Goal: Navigation & Orientation: Find specific page/section

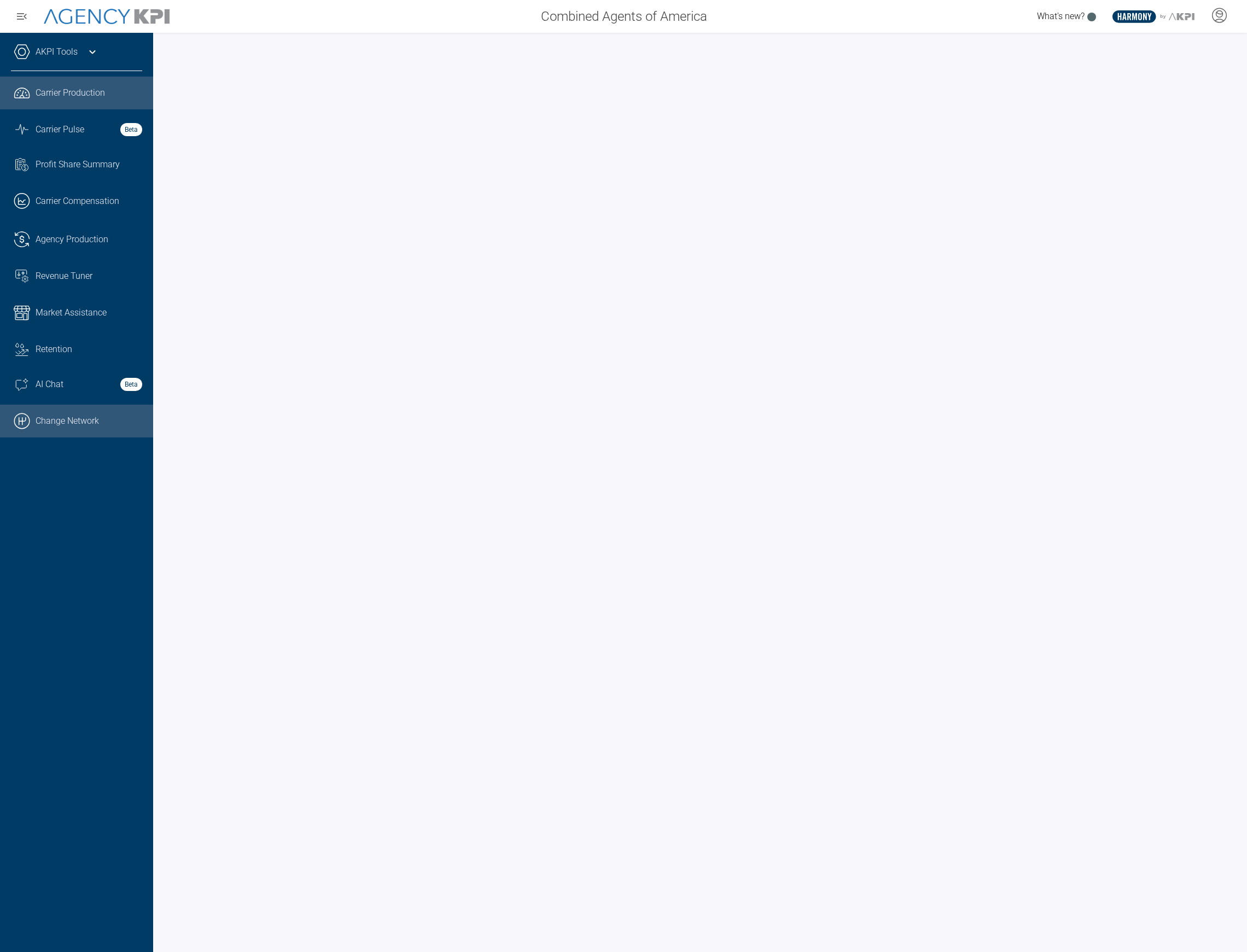
click at [41, 419] on link ".cls-1{fill:none;stroke:#000;stroke-linecap:round;stroke-linejoin:round;stroke-…" at bounding box center [77, 421] width 153 height 33
click at [1227, 22] on div at bounding box center [1219, 16] width 27 height 25
click at [1169, 49] on span "Admin Portal" at bounding box center [1166, 45] width 48 height 9
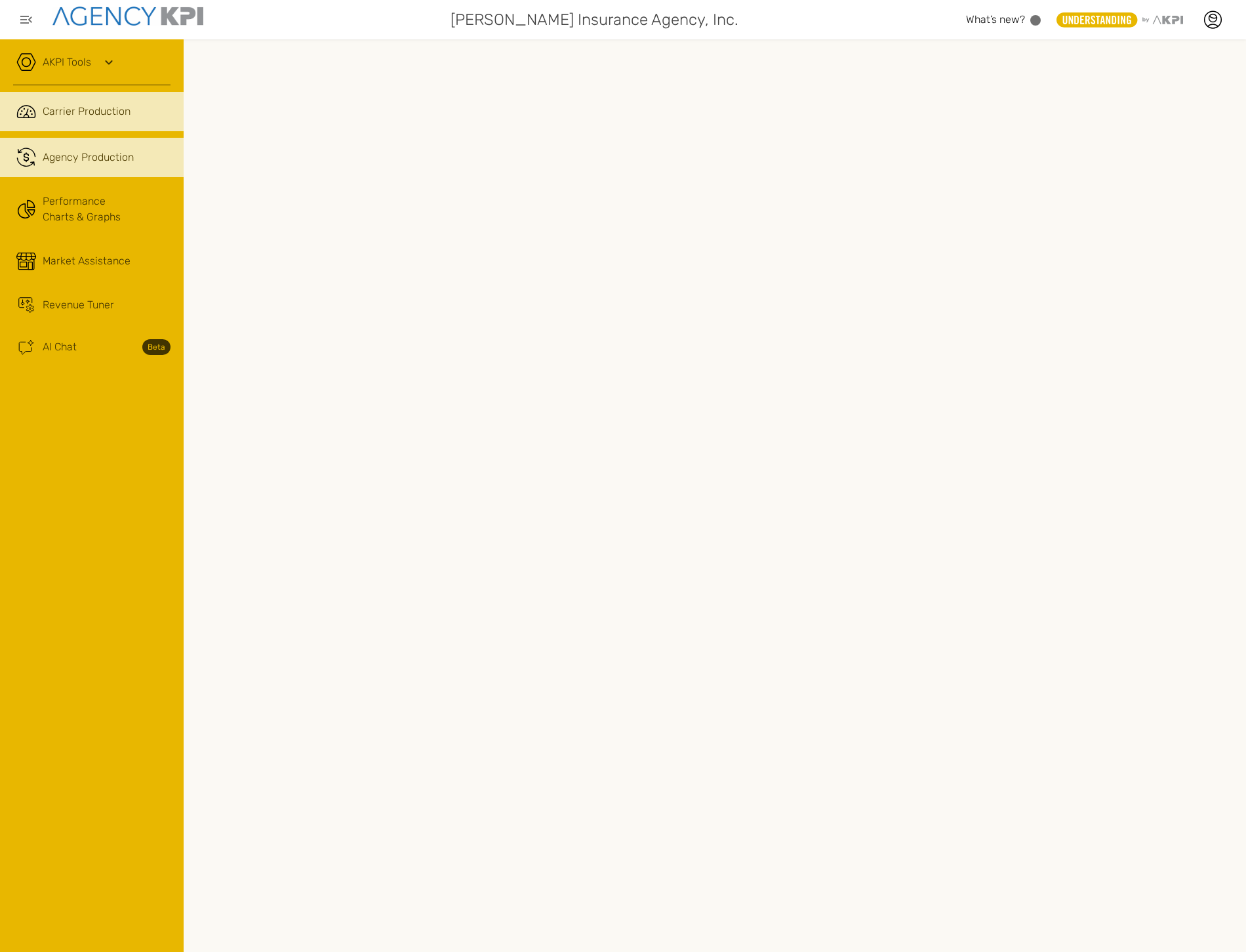
click at [107, 175] on link ".cls-1{fill:none;stroke:#221f20;stroke-linecap:round;stroke-linejoin:round;stro…" at bounding box center [92, 158] width 184 height 40
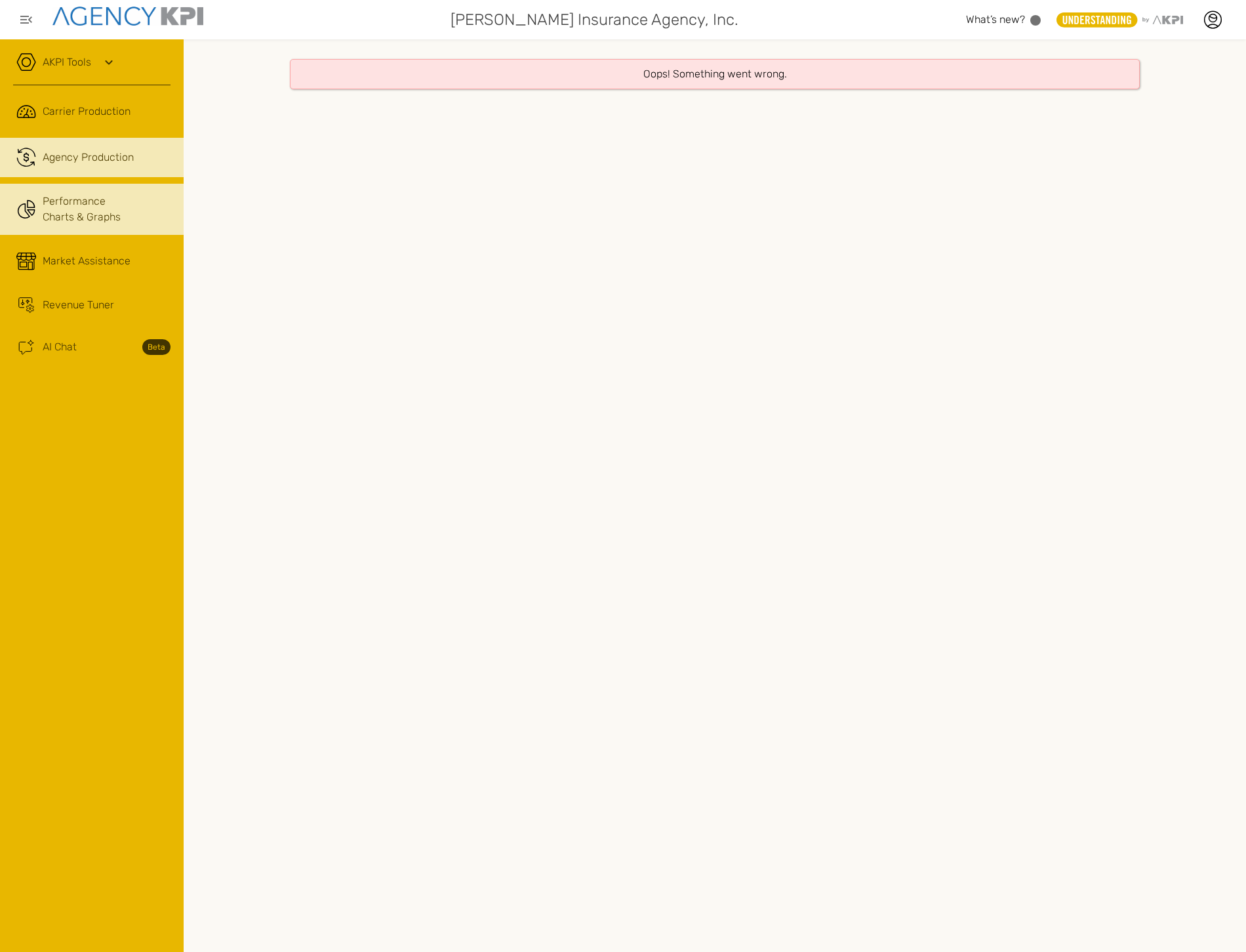
click at [95, 204] on link "Performance Charts & Graphs" at bounding box center [92, 209] width 184 height 51
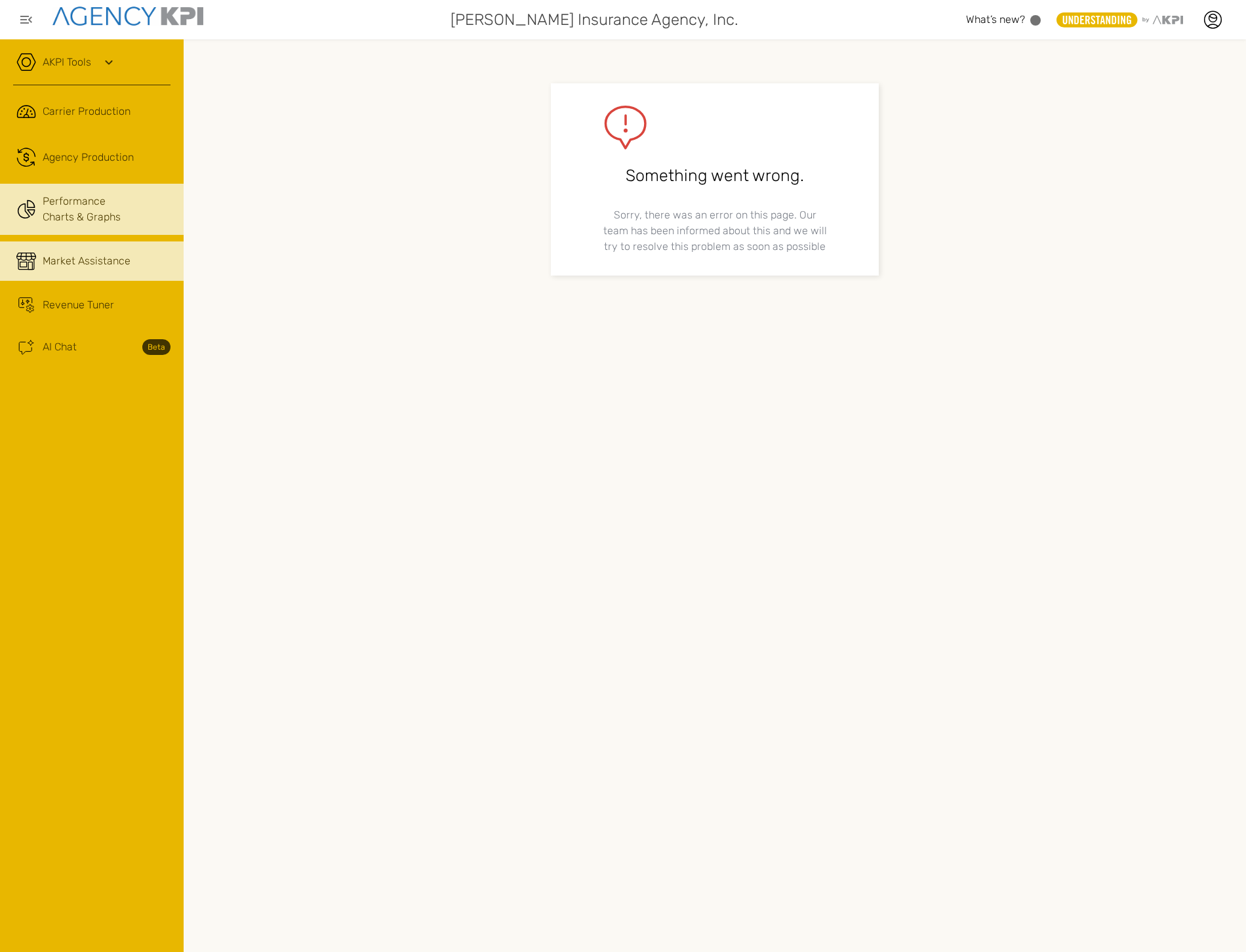
click at [86, 259] on span "Market Assistance" at bounding box center [86, 261] width 88 height 16
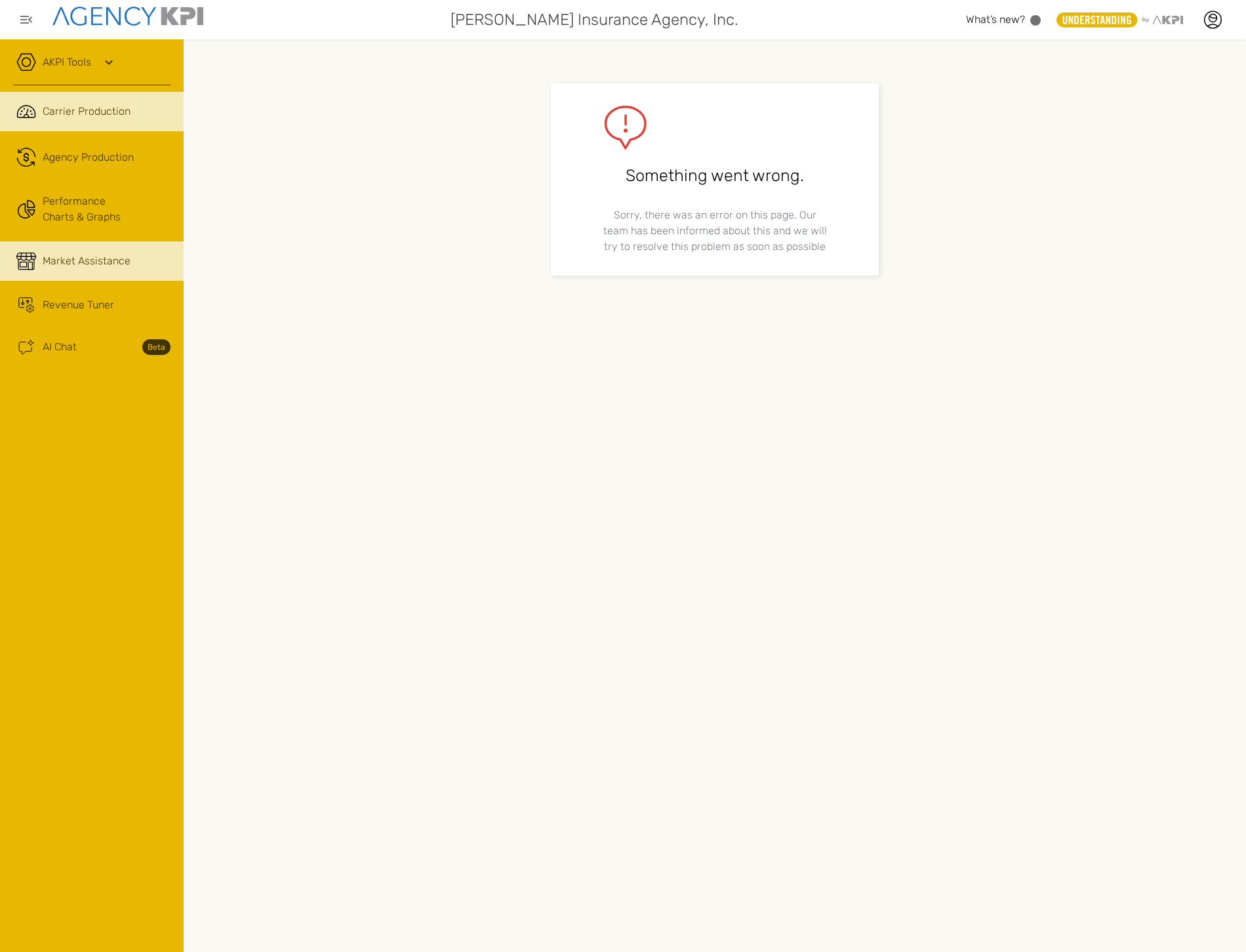
click at [91, 120] on link ".cls-1{fill:none;stroke:#221f20;stroke-linecap:round;stroke-linejoin:round;stro…" at bounding box center [92, 112] width 184 height 40
click at [84, 257] on span "Market Assistance" at bounding box center [86, 261] width 88 height 16
click at [1208, 28] on icon at bounding box center [1213, 20] width 20 height 20
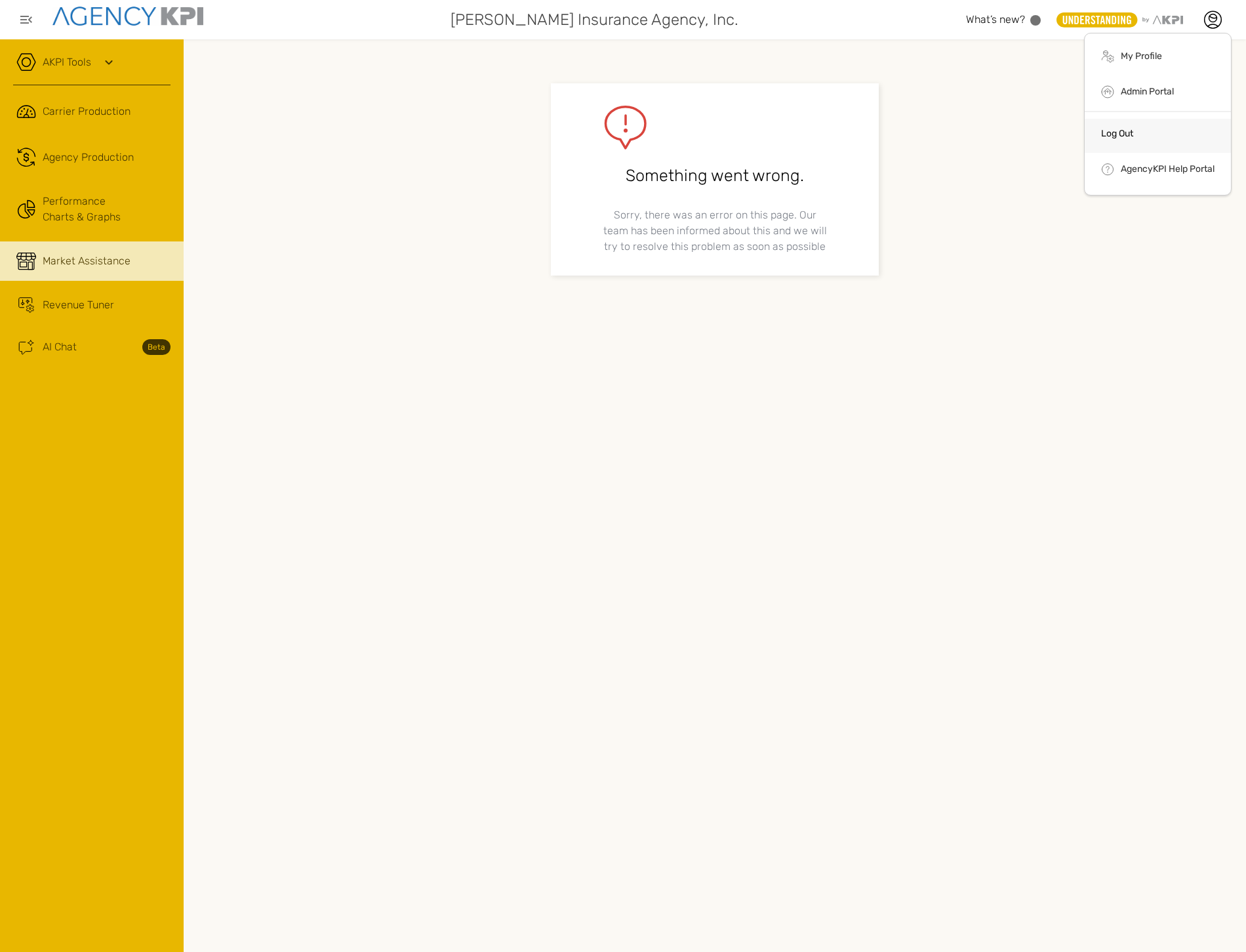
click at [1182, 124] on li "Log Out" at bounding box center [1158, 136] width 146 height 34
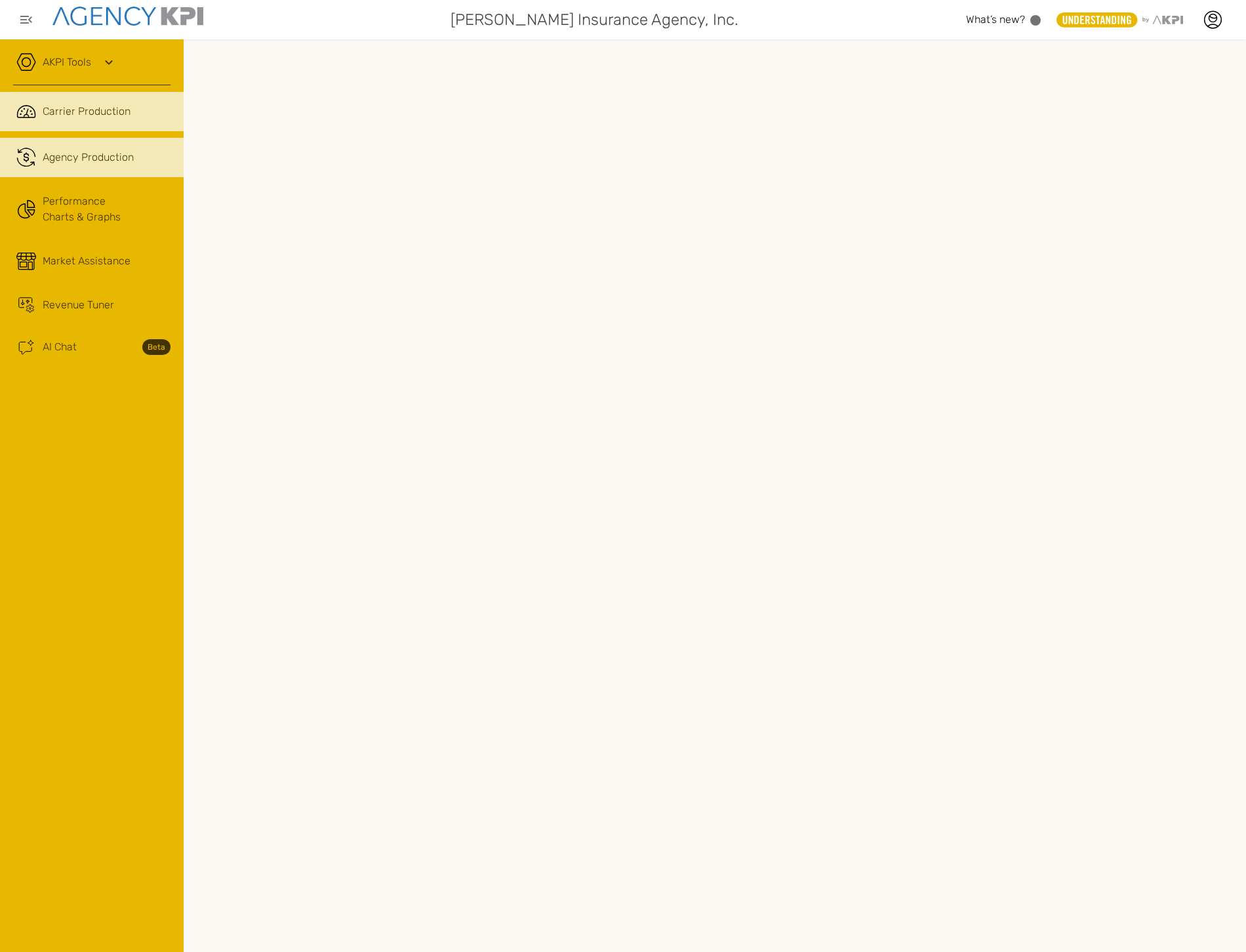
click at [44, 145] on link ".cls-1{fill:none;stroke:#221f20;stroke-linecap:round;stroke-linejoin:round;stro…" at bounding box center [92, 158] width 184 height 40
click at [98, 165] on div "Agency Production" at bounding box center [88, 157] width 91 height 16
click at [86, 64] on link "AKPI Tools" at bounding box center [66, 62] width 49 height 16
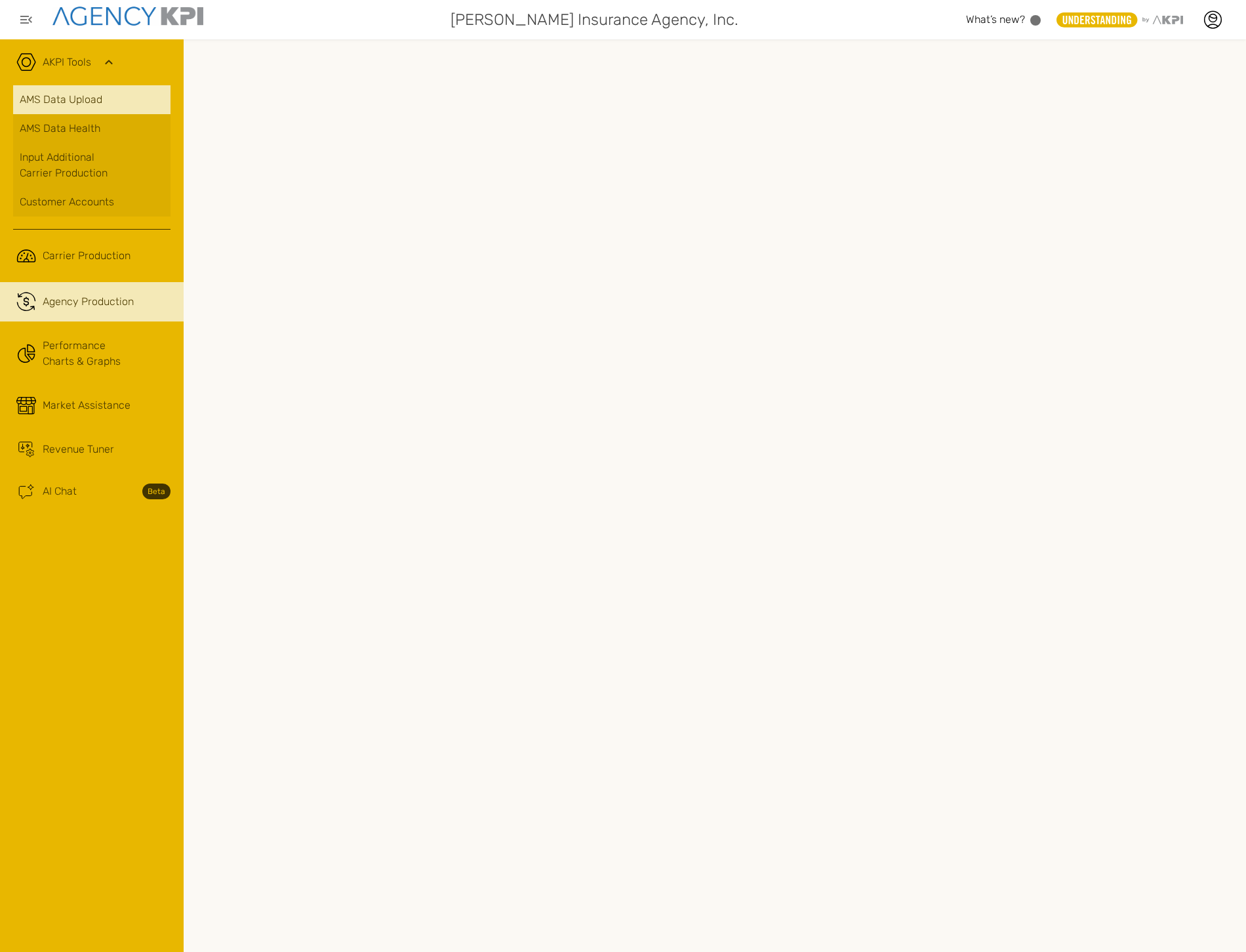
click at [74, 105] on link "AMS Data Upload" at bounding box center [92, 100] width 158 height 29
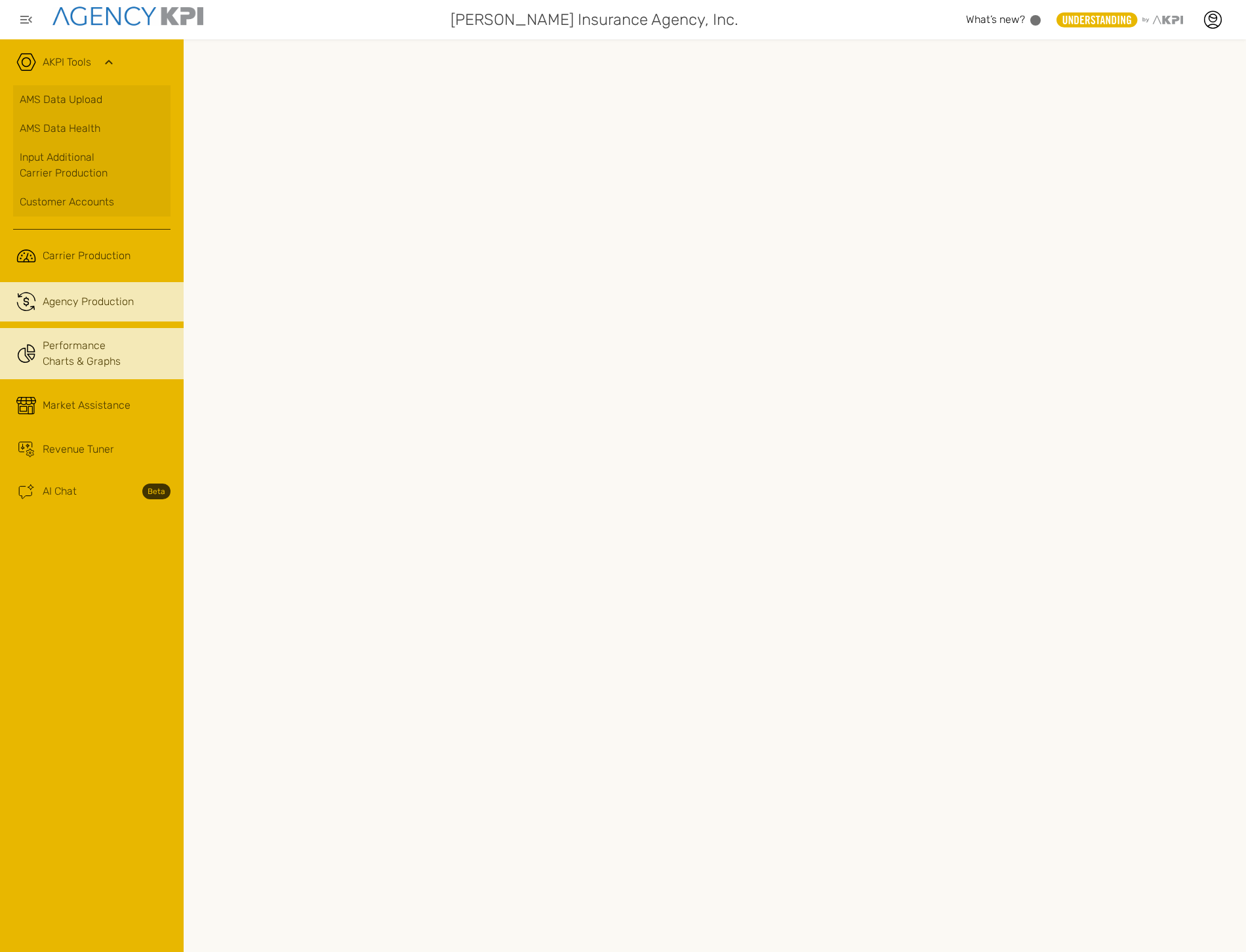
click at [81, 354] on link "Performance Charts & Graphs" at bounding box center [92, 354] width 184 height 51
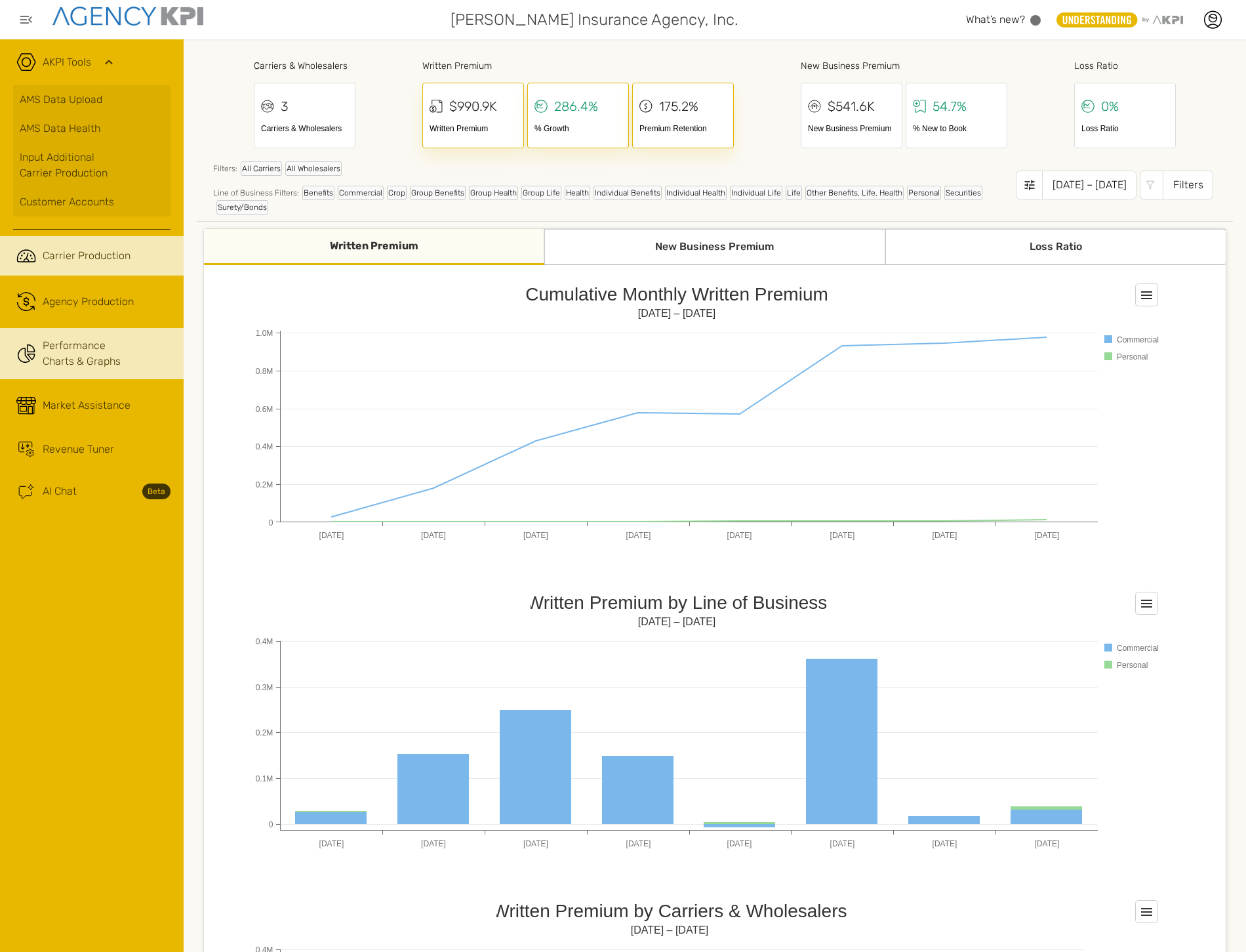
click at [63, 245] on link ".cls-1{fill:none;stroke:#221f20;stroke-linecap:round;stroke-linejoin:round;stro…" at bounding box center [92, 256] width 184 height 40
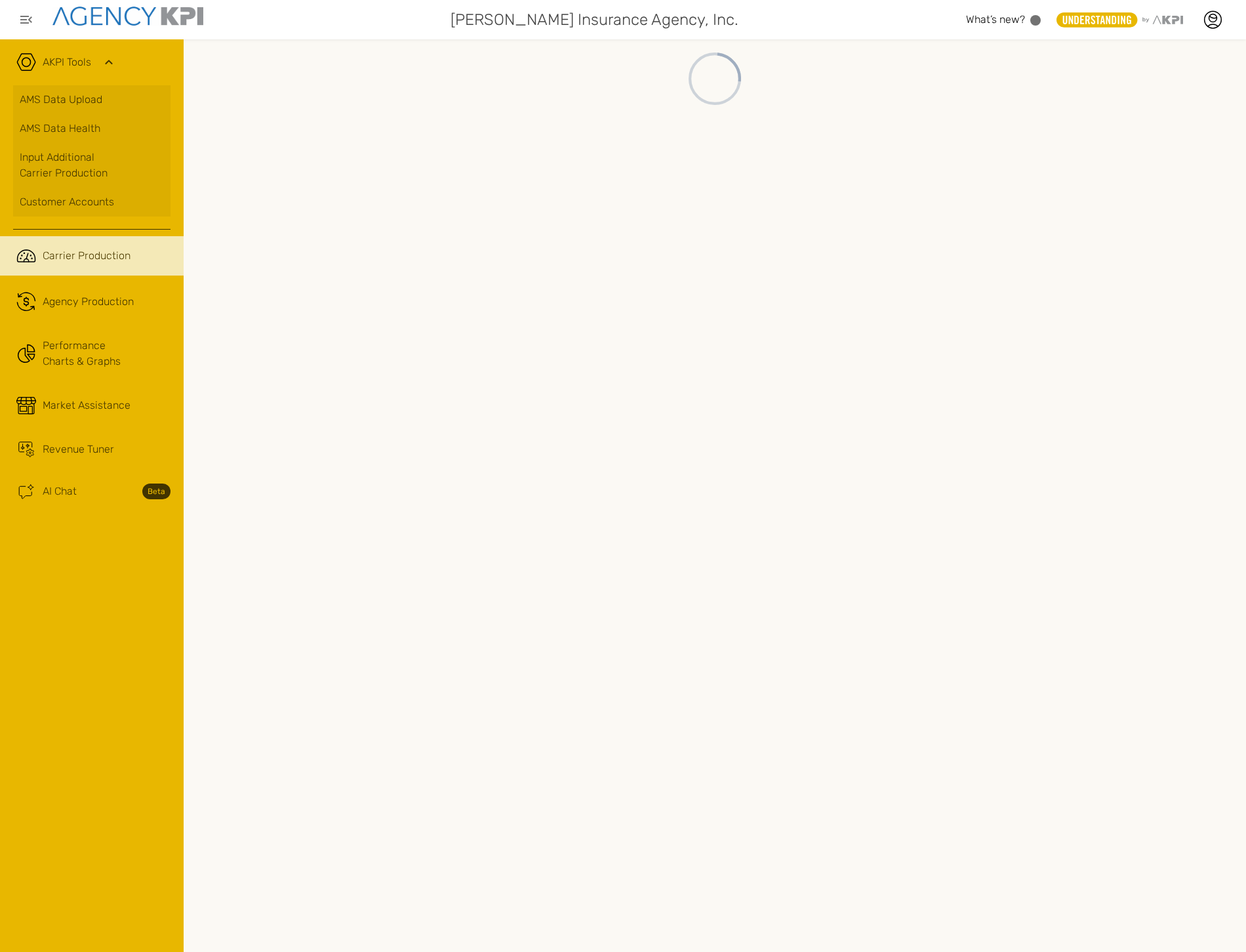
click at [63, 245] on link ".cls-1{fill:none;stroke:#221f20;stroke-linecap:round;stroke-linejoin:round;stro…" at bounding box center [92, 256] width 184 height 40
click at [93, 303] on div "Agency Production" at bounding box center [88, 302] width 91 height 16
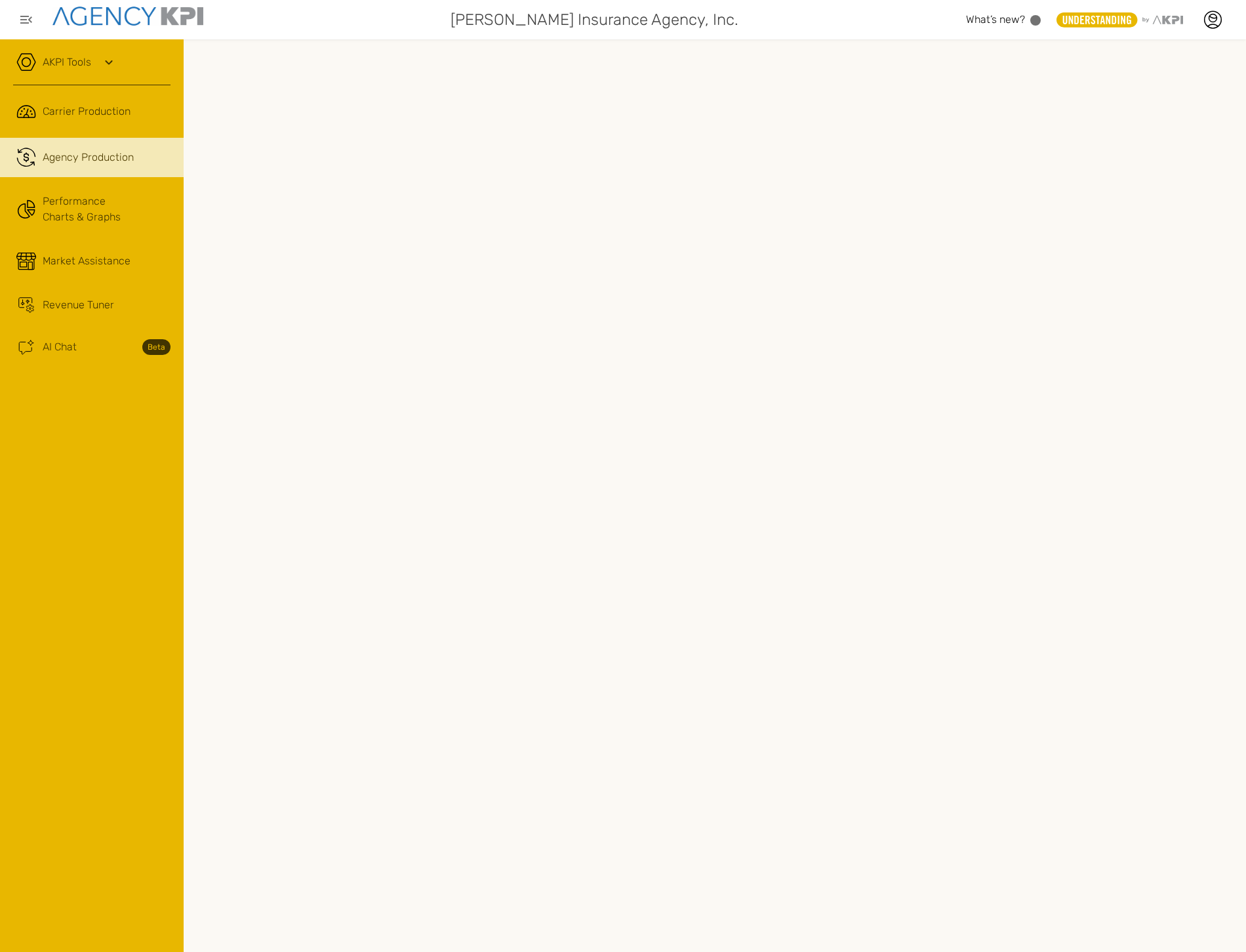
click at [80, 140] on link ".cls-1{fill:none;stroke:#221f20;stroke-linecap:round;stroke-linejoin:round;stro…" at bounding box center [92, 158] width 184 height 40
click at [77, 200] on link "Performance Charts & Graphs" at bounding box center [92, 209] width 184 height 51
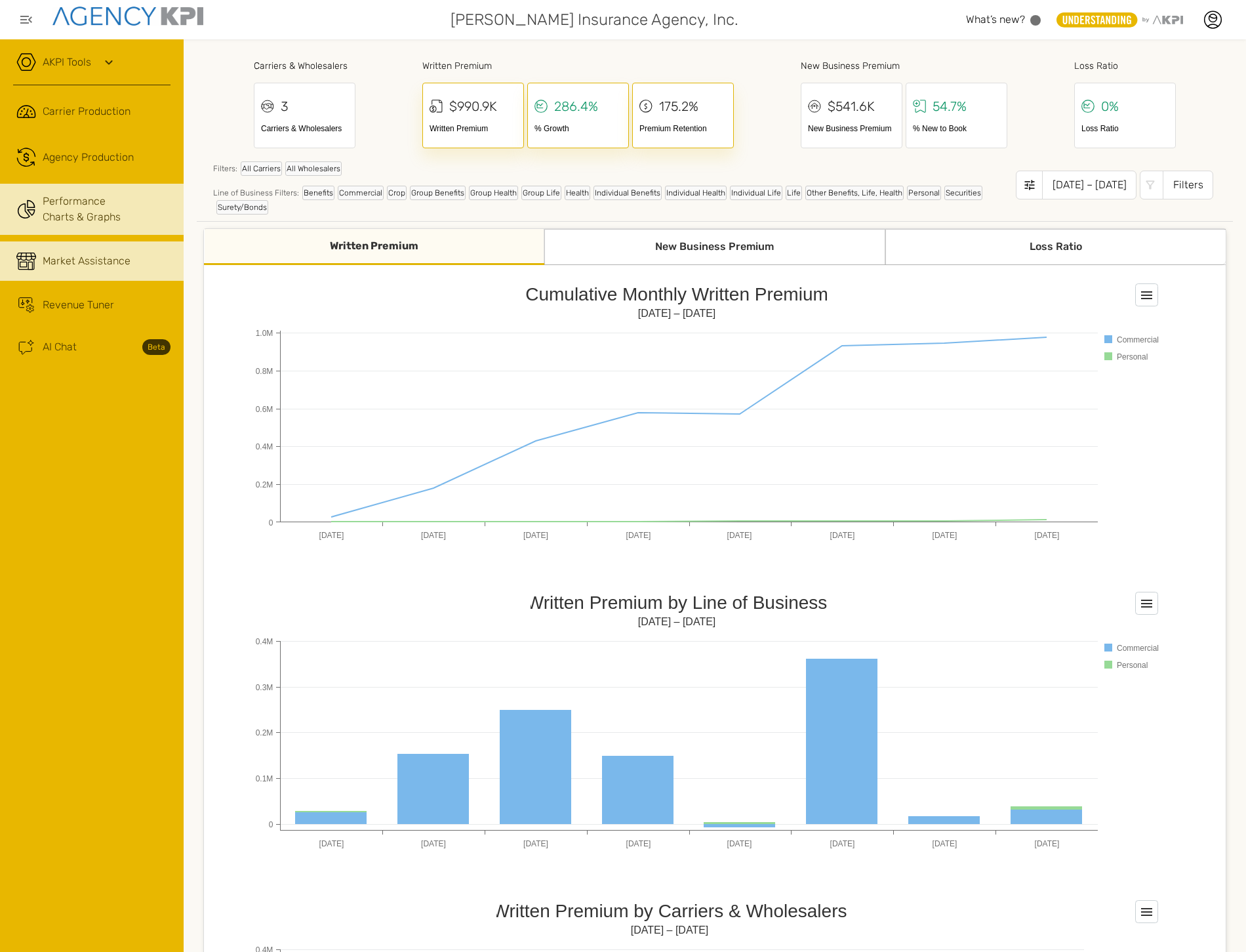
click at [76, 271] on link "Market Assistance" at bounding box center [92, 261] width 184 height 40
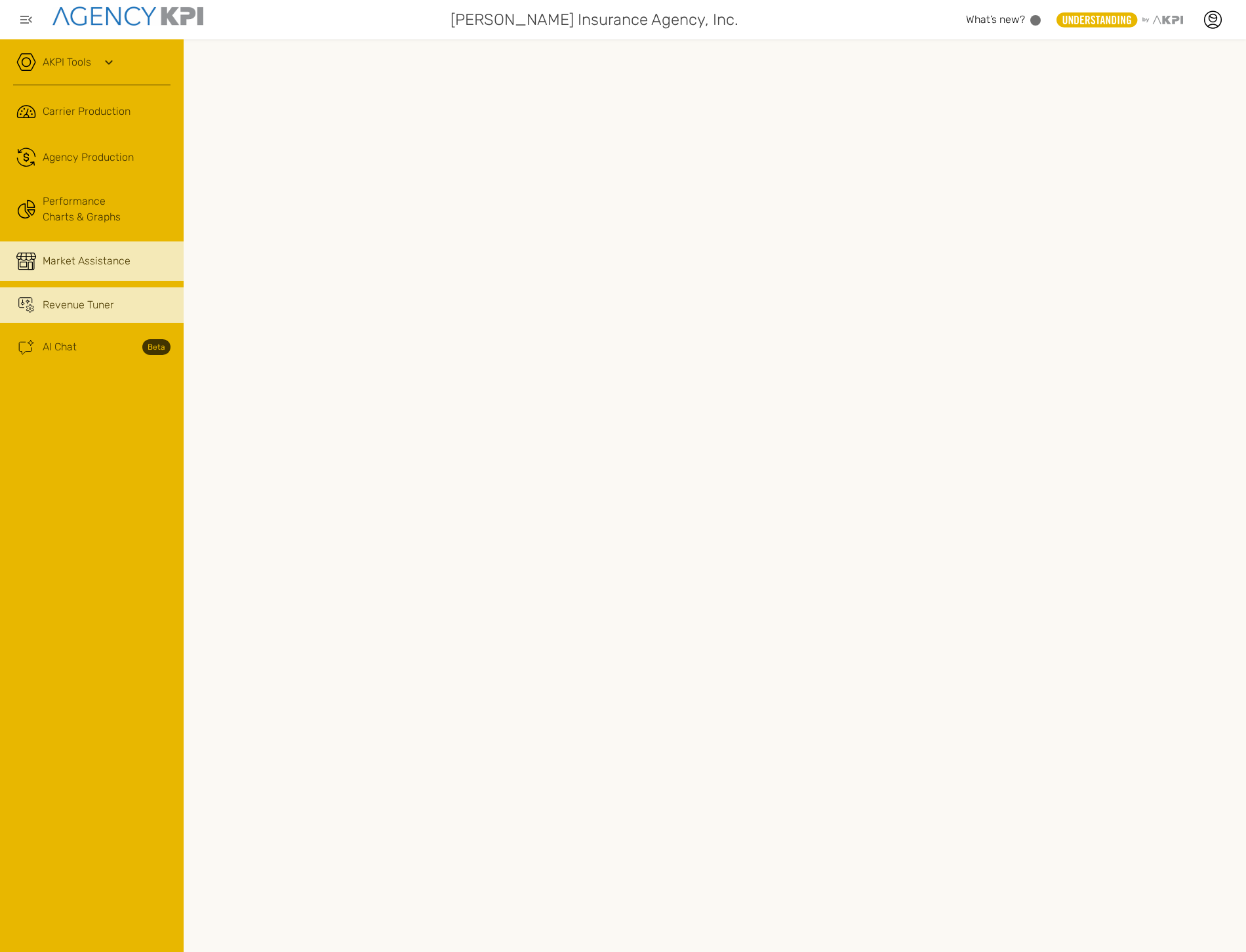
click at [58, 296] on link "Revenue Tuner" at bounding box center [92, 305] width 184 height 35
click at [74, 243] on link "Market Assistance" at bounding box center [92, 261] width 184 height 40
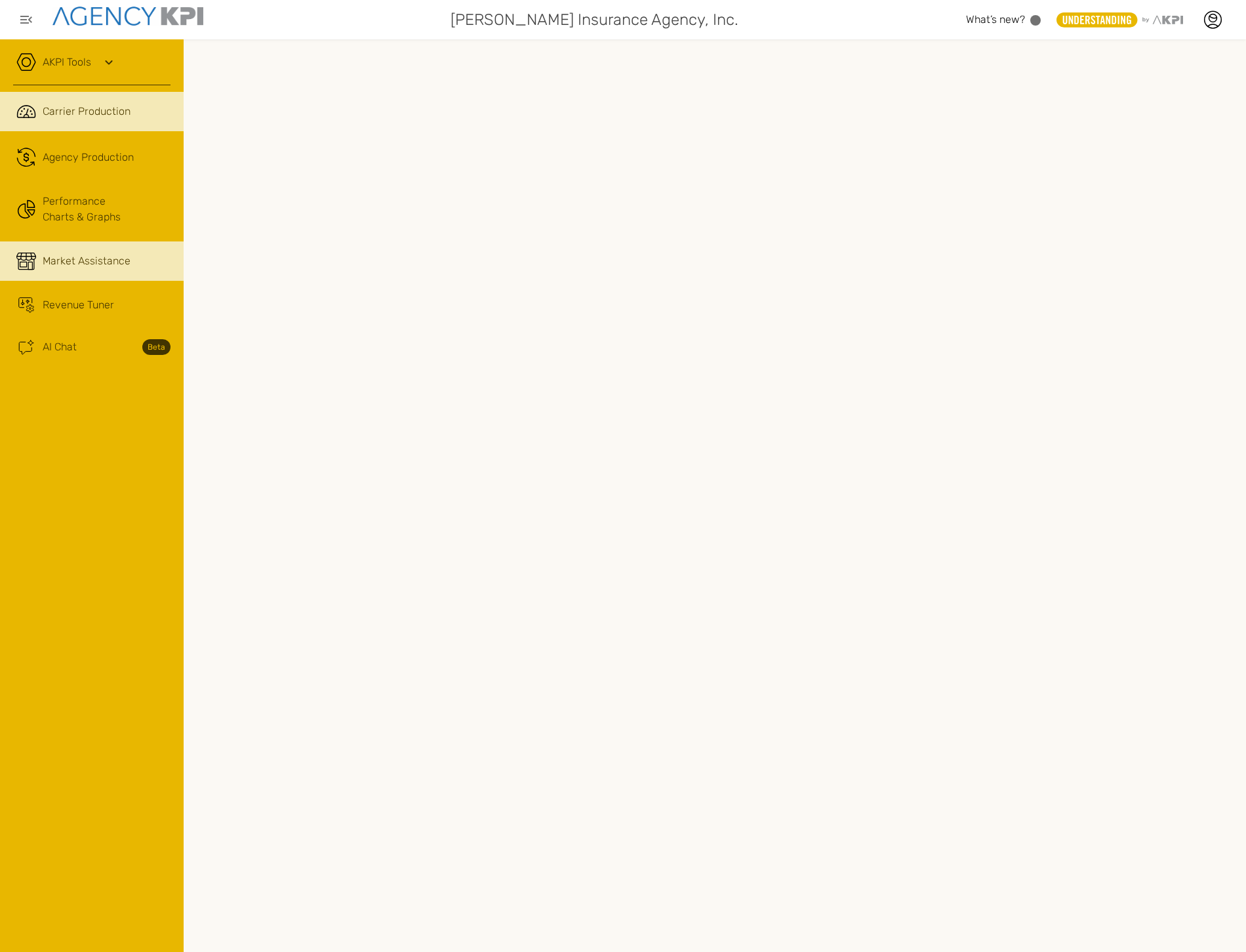
click at [84, 120] on link ".cls-1{fill:none;stroke:#221f20;stroke-linecap:round;stroke-linejoin:round;stro…" at bounding box center [92, 112] width 184 height 40
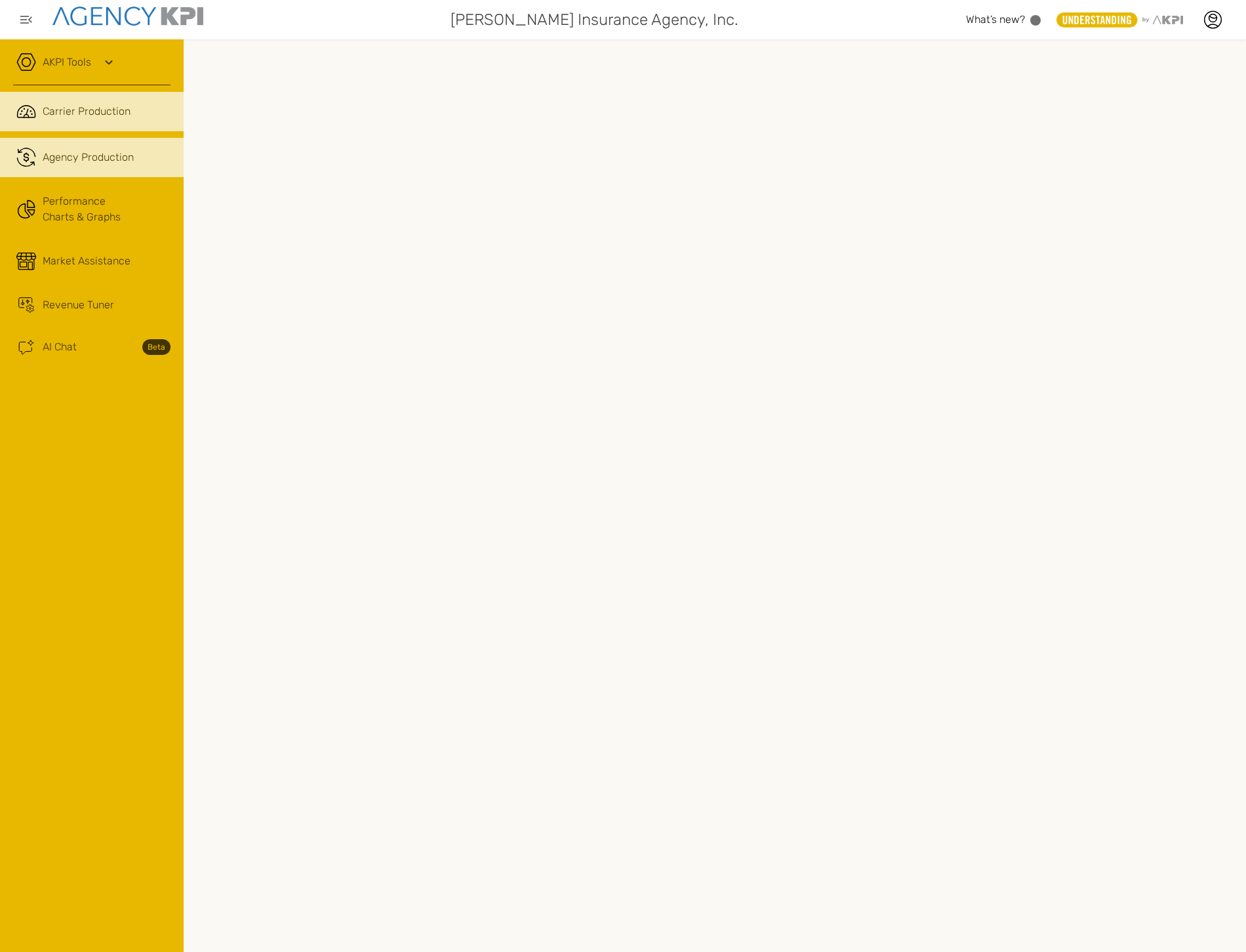
click at [83, 166] on link ".cls-1{fill:none;stroke:#221f20;stroke-linecap:round;stroke-linejoin:round;stro…" at bounding box center [92, 158] width 184 height 40
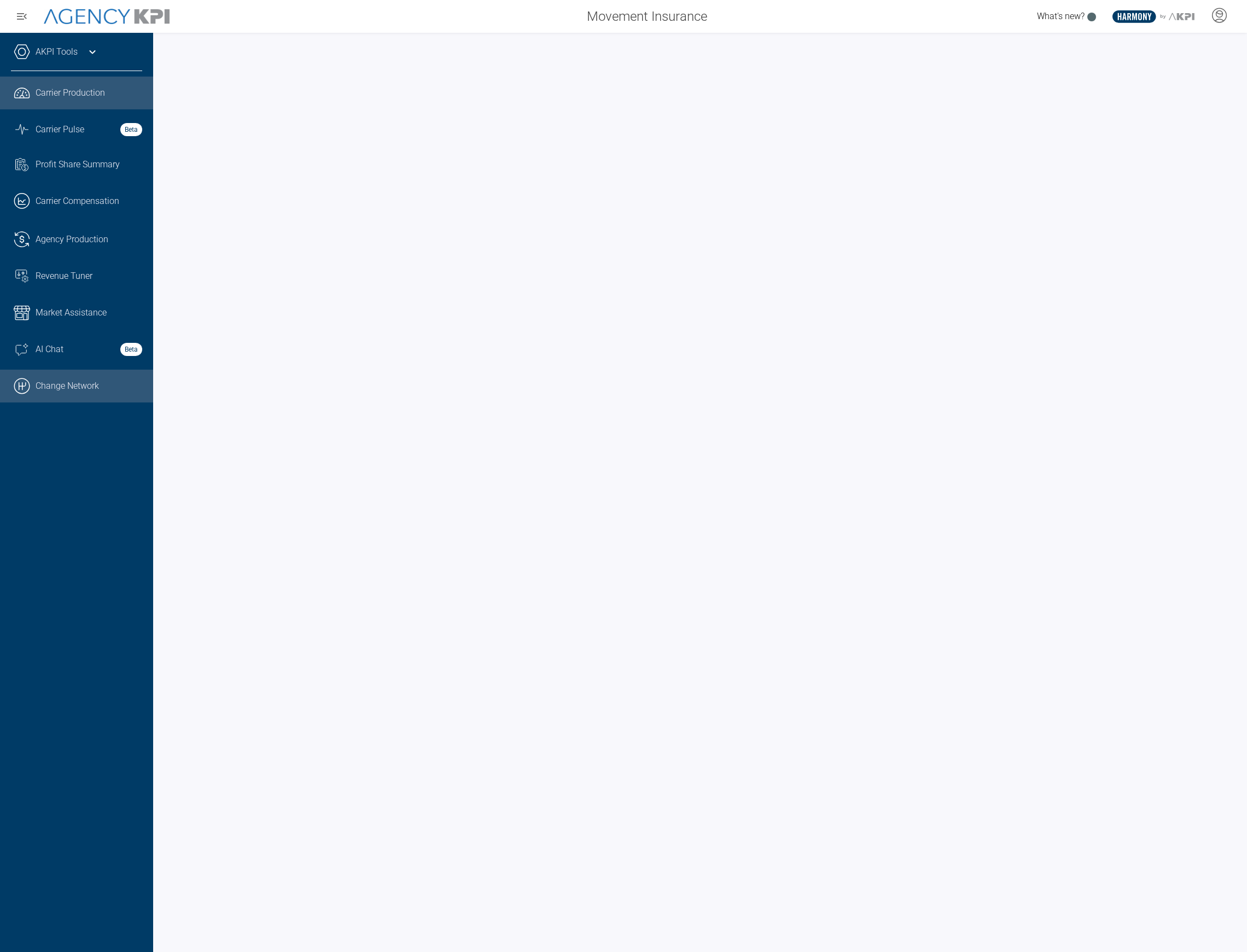
drag, startPoint x: 110, startPoint y: 375, endPoint x: 116, endPoint y: 372, distance: 6.7
click at [110, 375] on link ".cls-1{fill:none;stroke:#000;stroke-linecap:round;stroke-linejoin:round;stroke-…" at bounding box center [77, 386] width 153 height 33
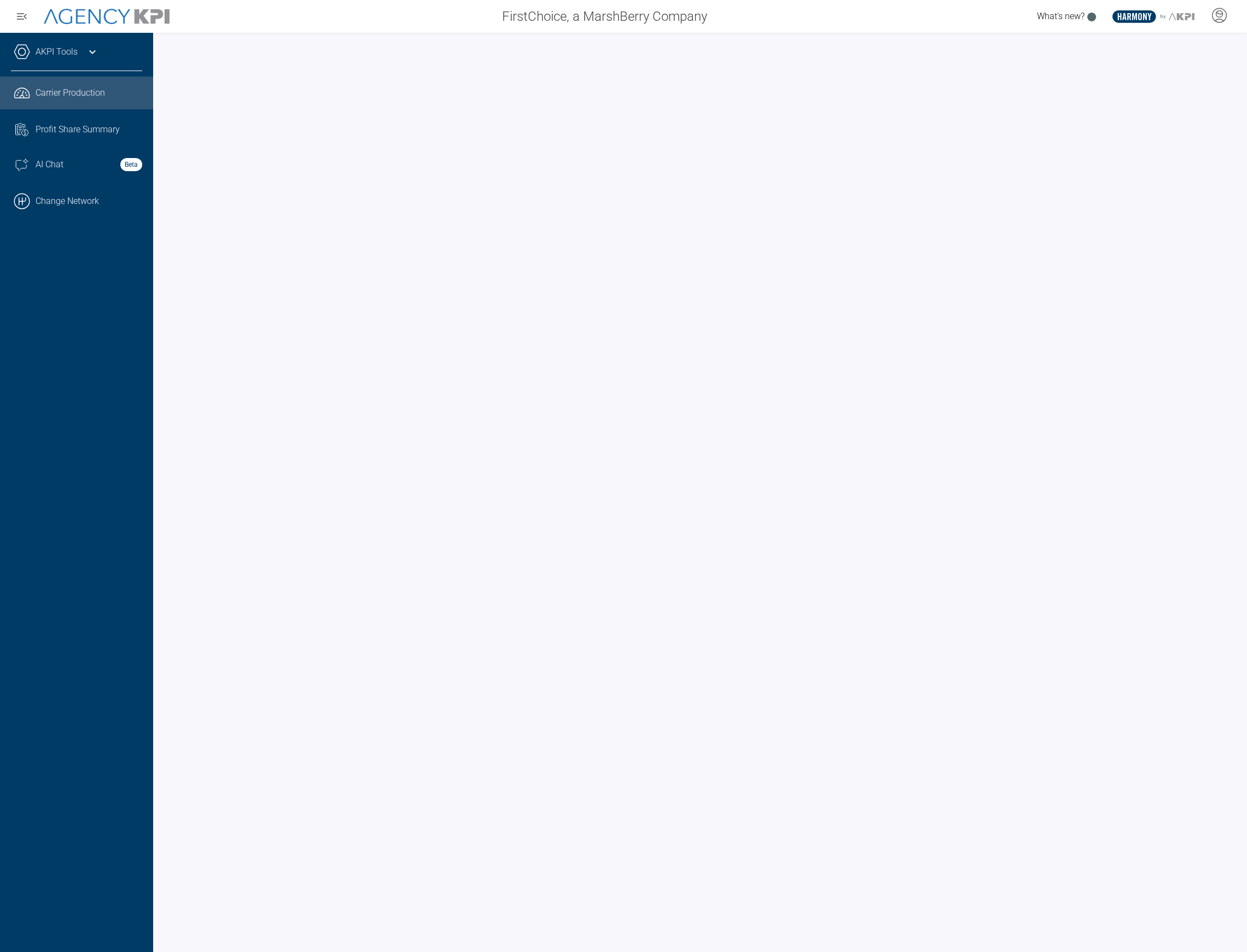
click at [69, 56] on link "AKPI Tools" at bounding box center [56, 52] width 42 height 13
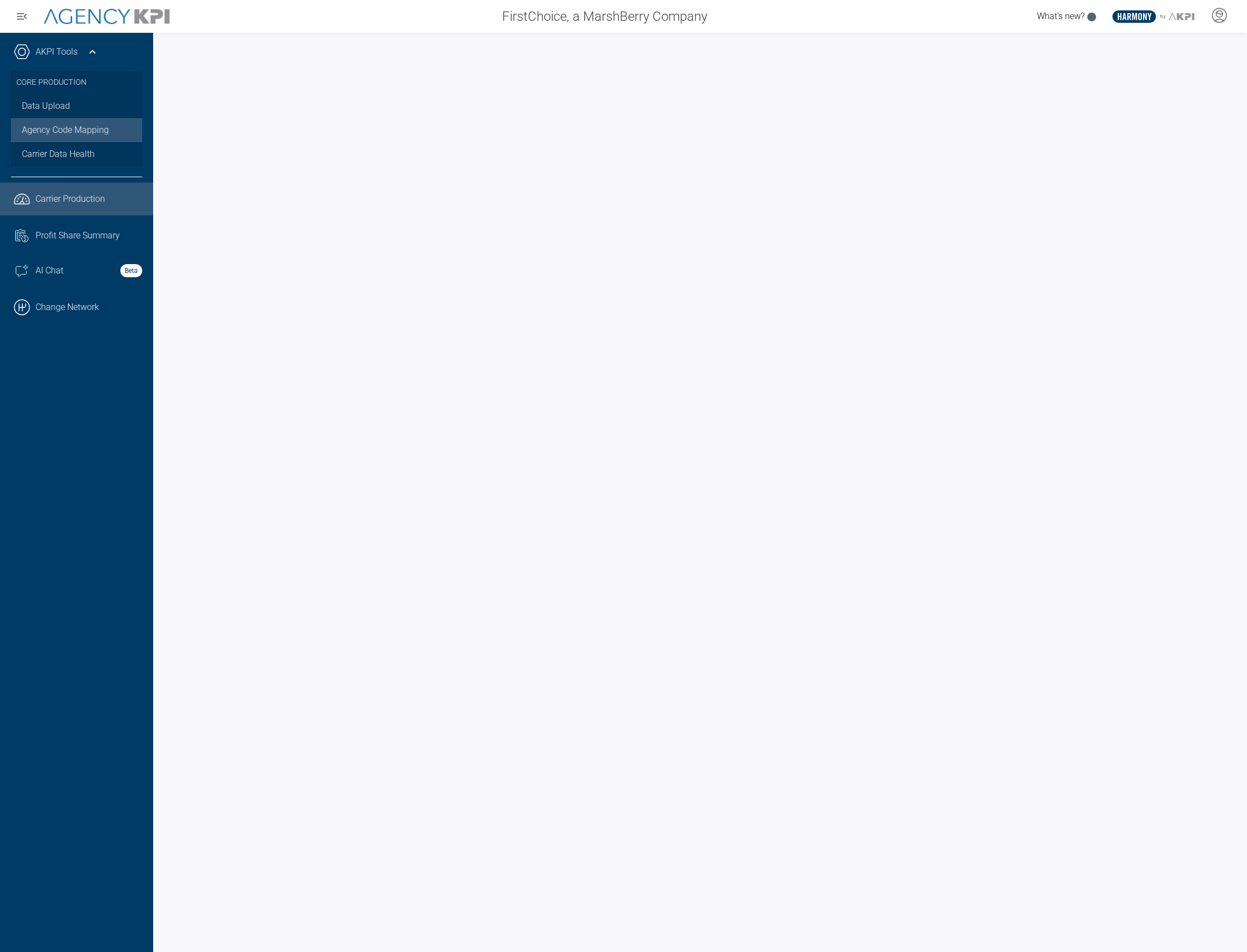
click at [93, 130] on link "Agency Code Mapping" at bounding box center [77, 130] width 131 height 24
